Goal: Check status: Check status

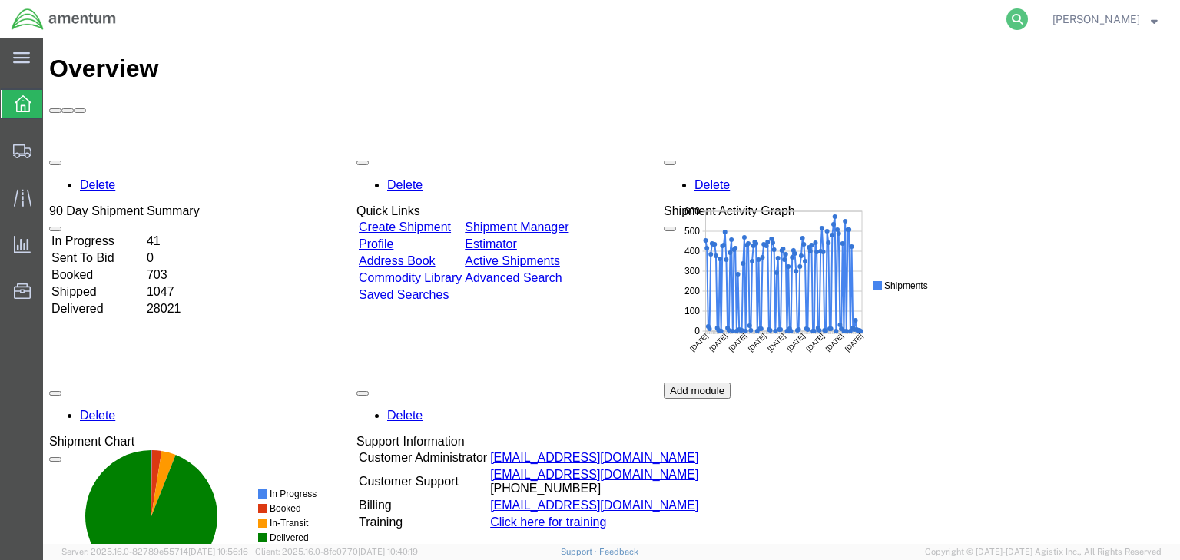
click at [1028, 16] on icon at bounding box center [1018, 19] width 22 height 22
click at [649, 25] on input "search" at bounding box center [772, 19] width 467 height 37
paste input "56455443"
type input "56455443"
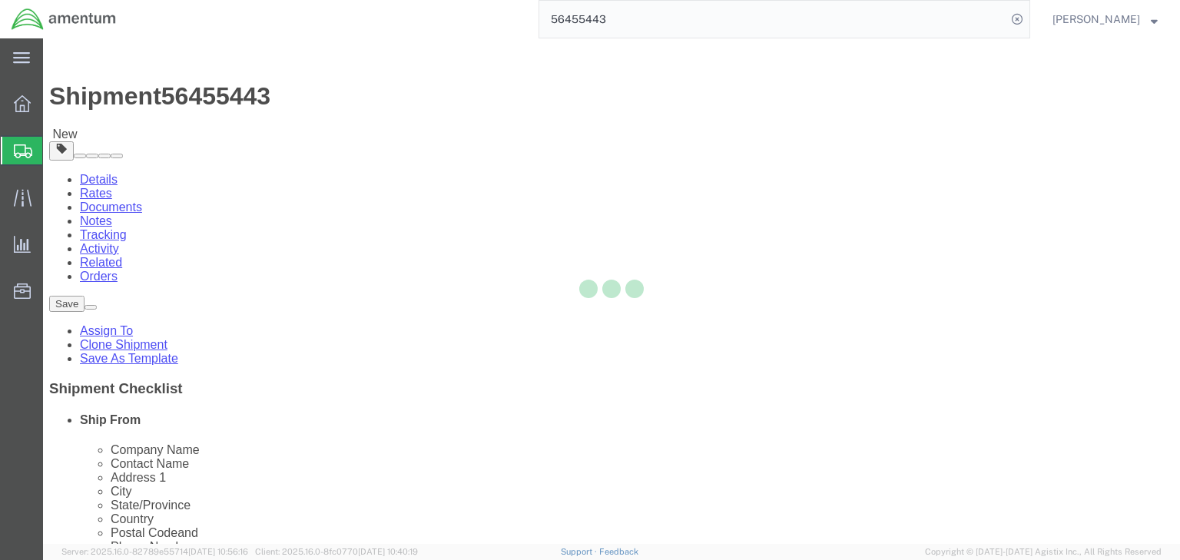
select select
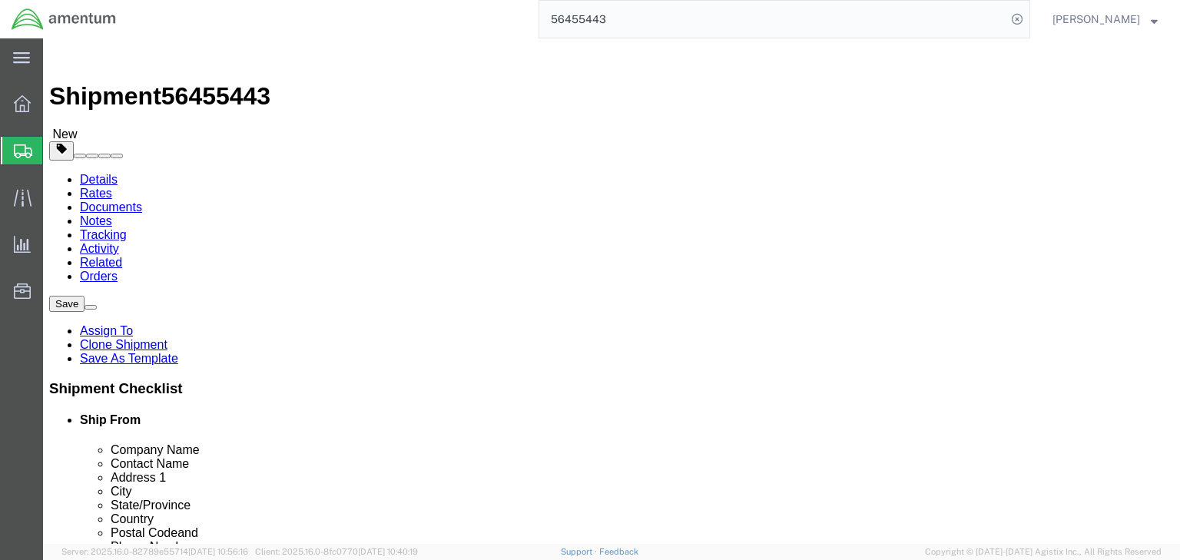
click icon
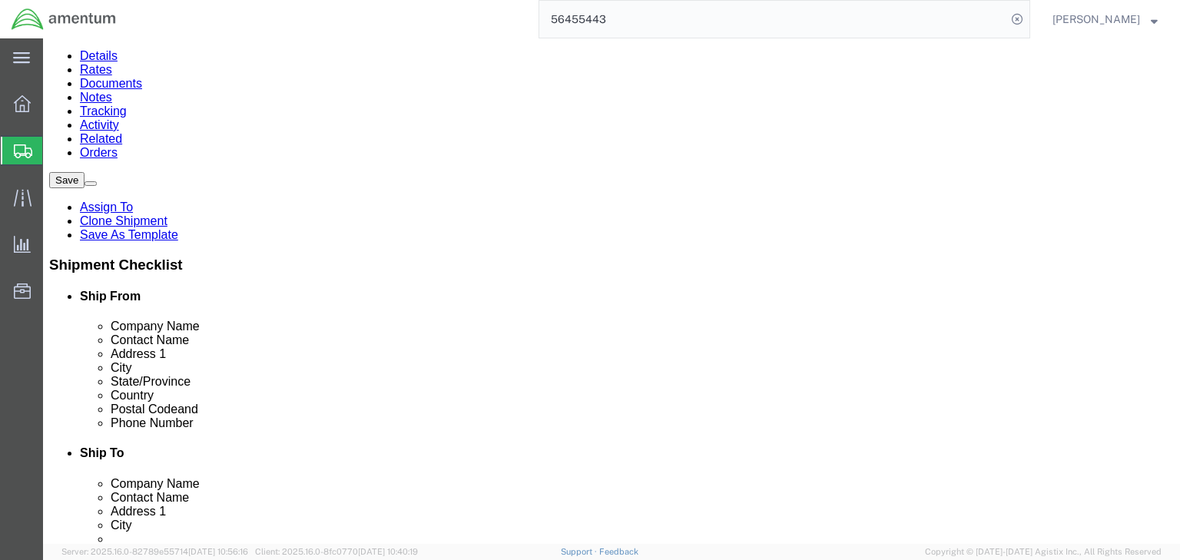
scroll to position [139, 0]
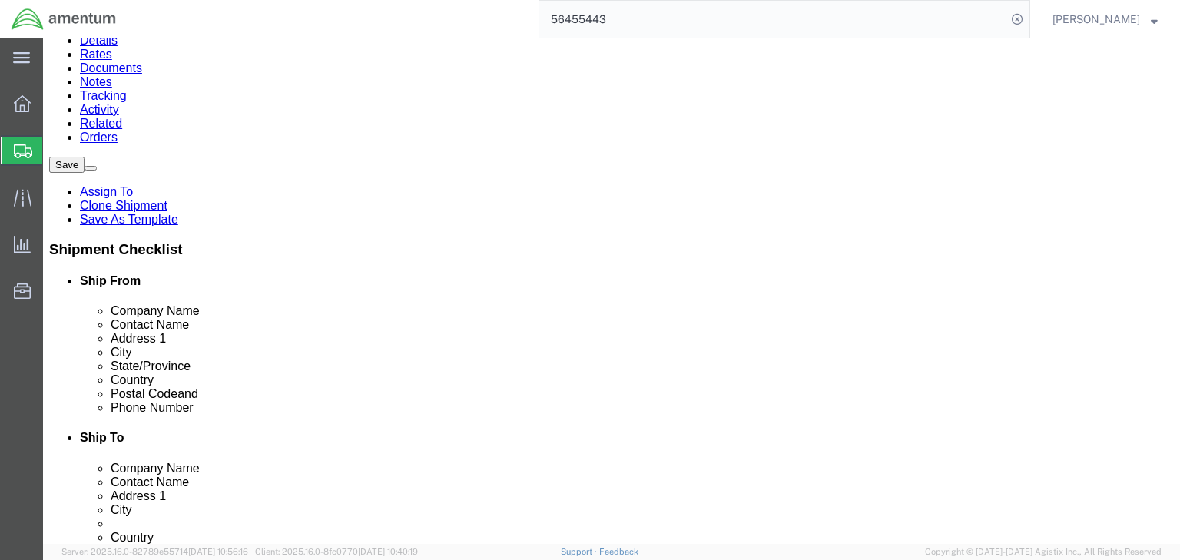
click dt "Total value:"
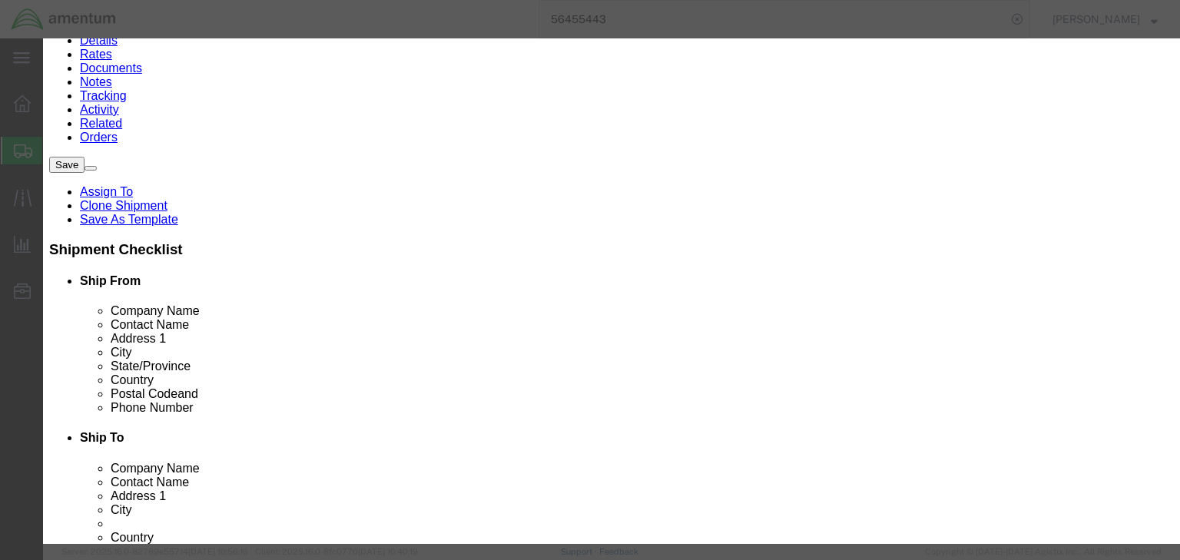
checkbox input "true"
click button "Close"
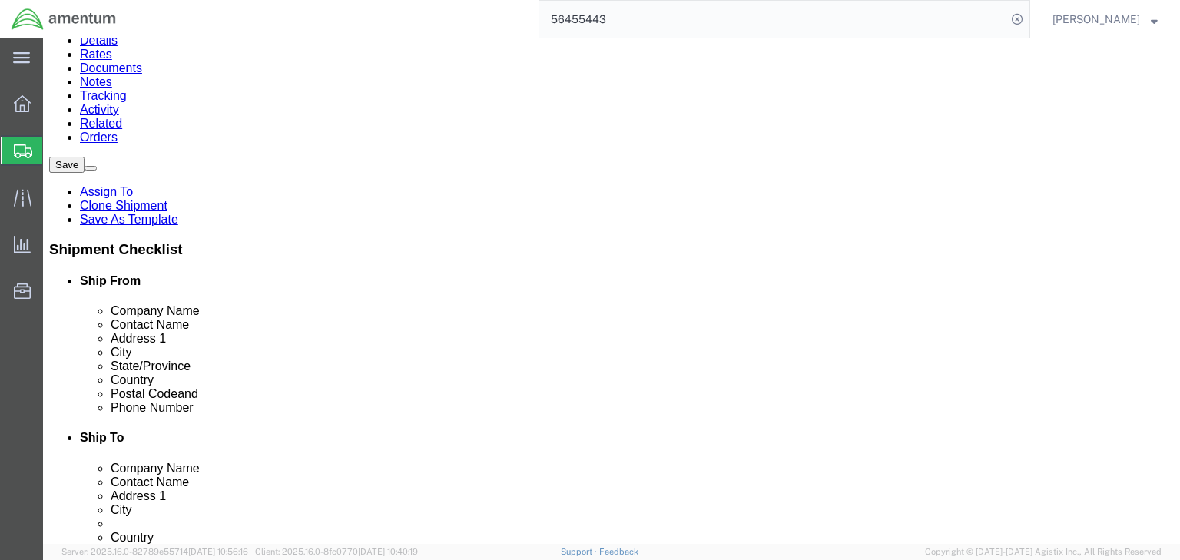
click icon
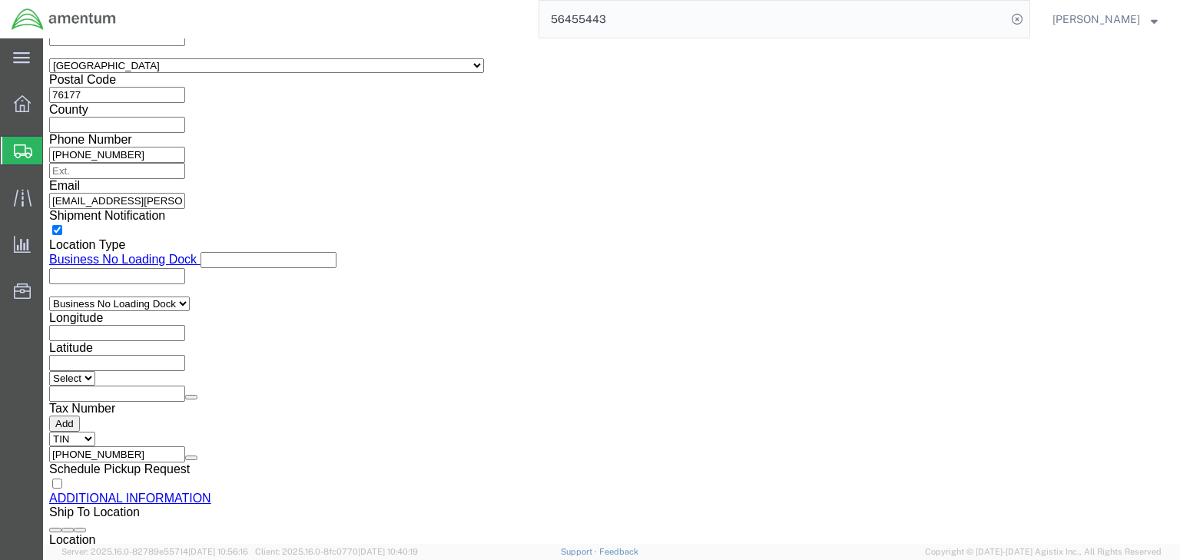
scroll to position [1243, 0]
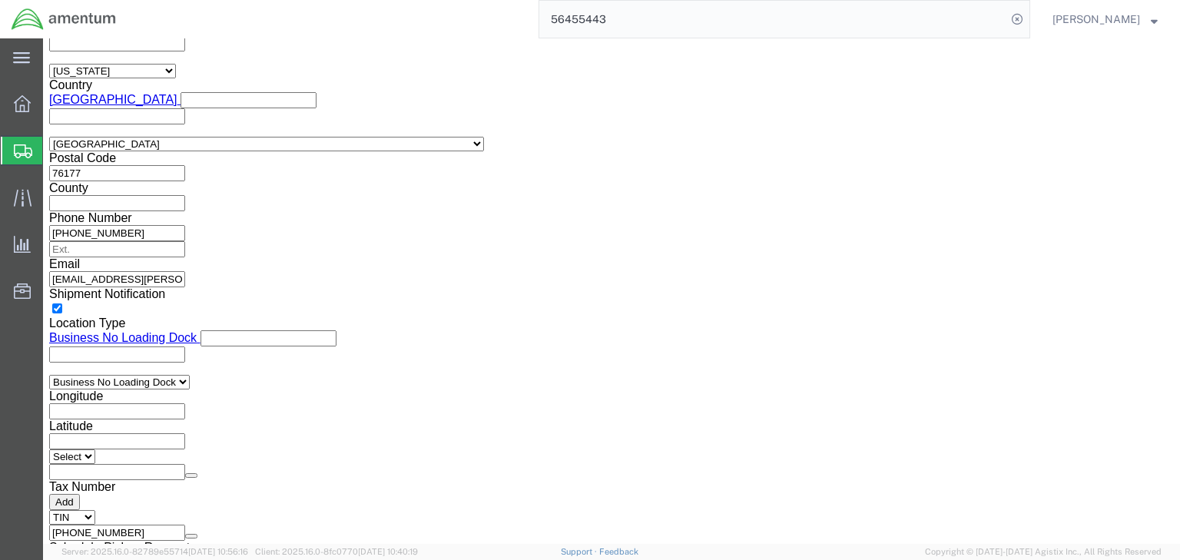
click at [55, 144] on span "Shipments" at bounding box center [48, 150] width 12 height 31
